Goal: Information Seeking & Learning: Learn about a topic

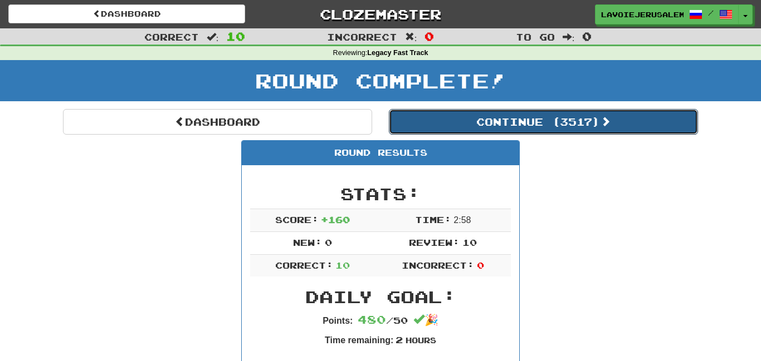
click at [522, 116] on button "Continue ( 3517 )" at bounding box center [543, 122] width 309 height 26
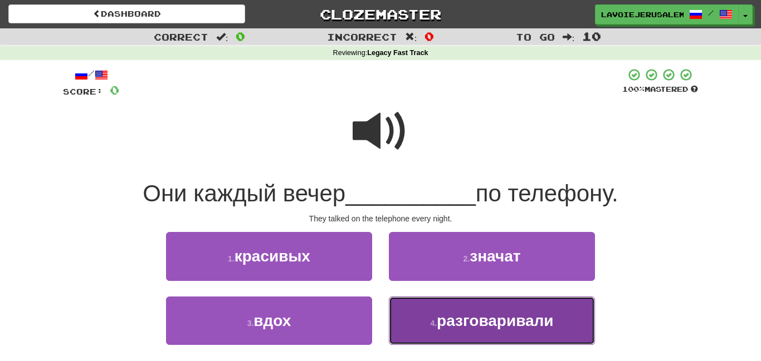
click at [456, 320] on span "разговаривали" at bounding box center [495, 320] width 116 height 17
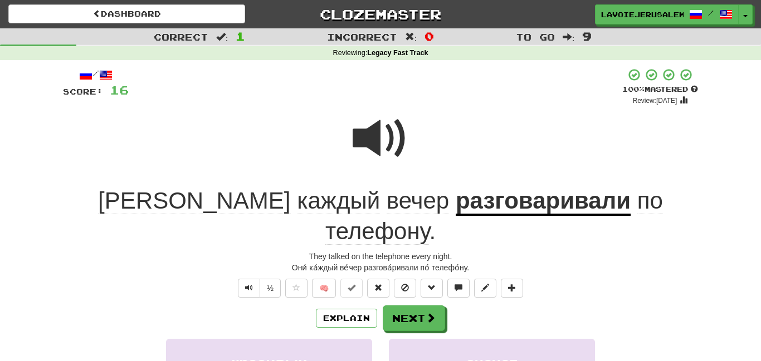
click at [456, 195] on u "разговаривали" at bounding box center [543, 202] width 175 height 28
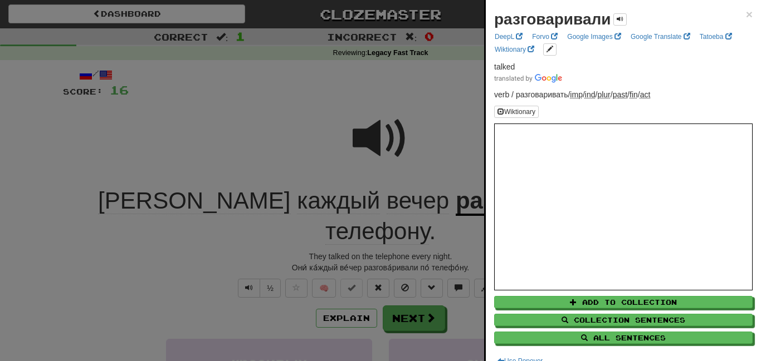
click at [306, 95] on div at bounding box center [380, 180] width 761 height 361
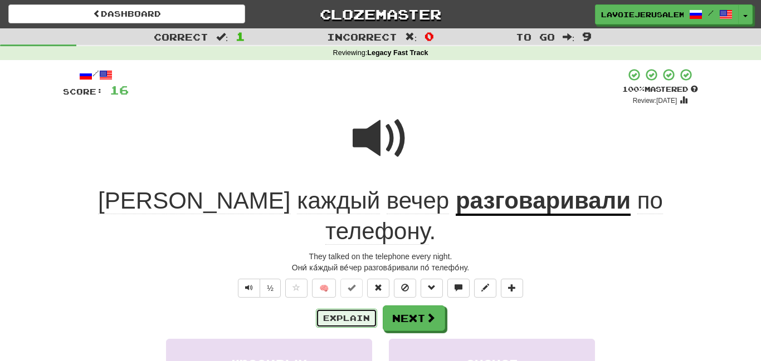
click at [354, 309] on button "Explain" at bounding box center [346, 318] width 61 height 19
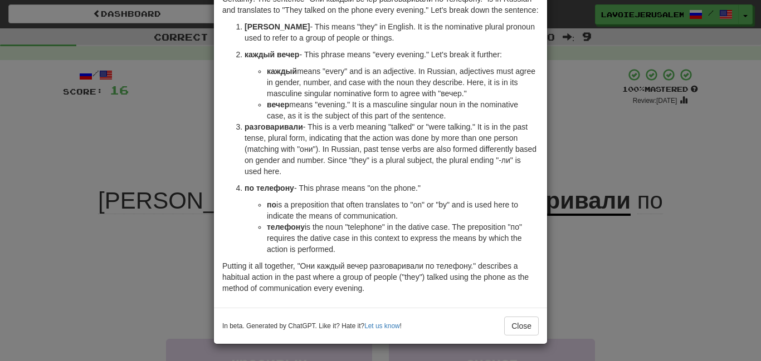
scroll to position [72, 0]
click at [588, 143] on div "× Explanation Certainly! The sentence "Они каждый вечер разговаривали по телефо…" at bounding box center [380, 180] width 761 height 361
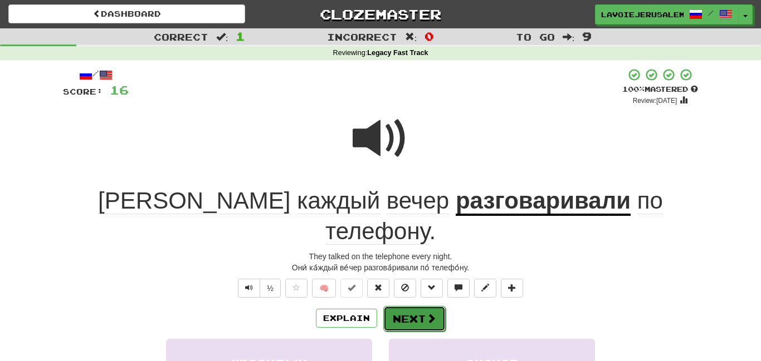
click at [412, 306] on button "Next" at bounding box center [414, 319] width 62 height 26
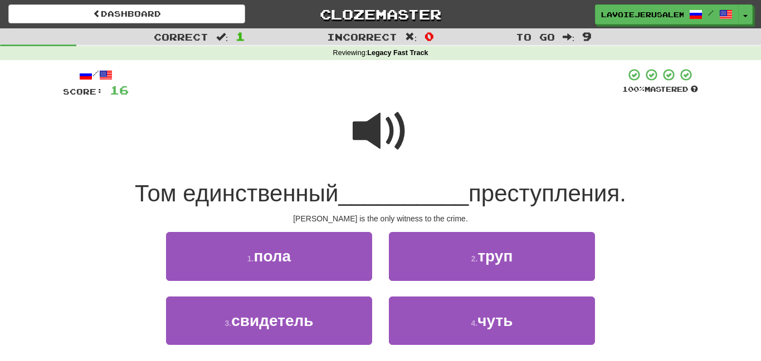
click at [368, 130] on span at bounding box center [381, 132] width 56 height 56
click at [366, 131] on span at bounding box center [381, 132] width 56 height 56
click at [366, 133] on span at bounding box center [381, 132] width 56 height 56
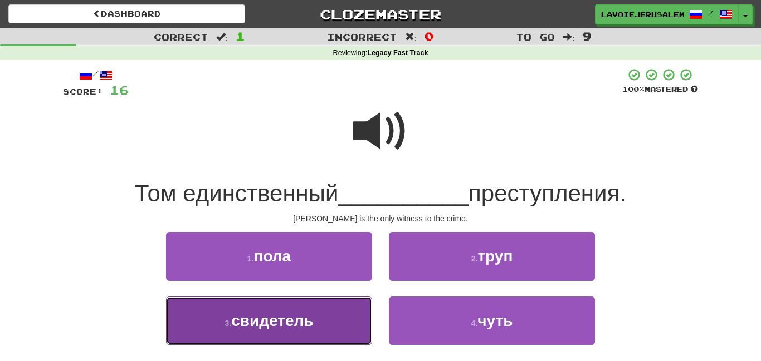
click at [325, 324] on button "3 . свидетель" at bounding box center [269, 321] width 206 height 48
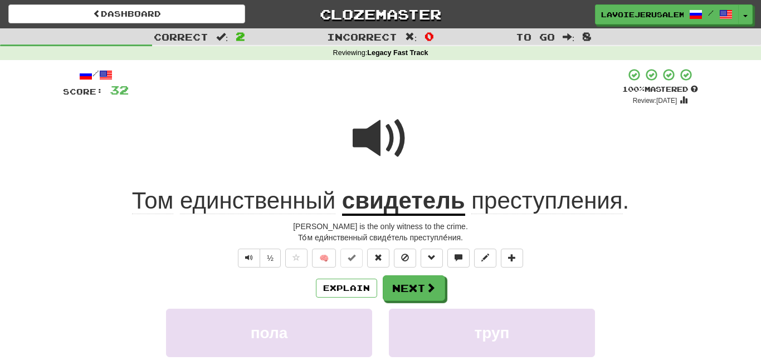
click at [382, 197] on u "свидетель" at bounding box center [403, 202] width 123 height 28
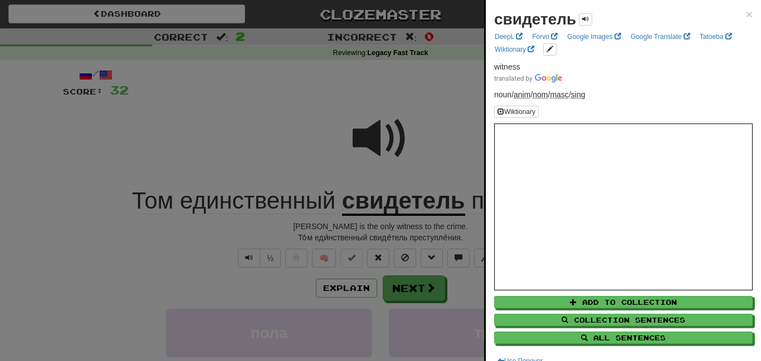
click at [331, 169] on div at bounding box center [380, 180] width 761 height 361
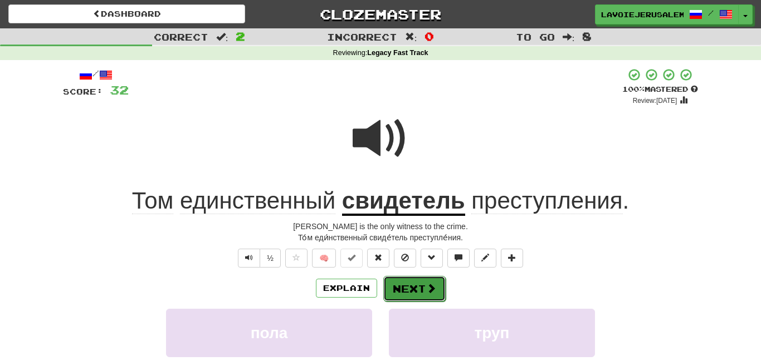
click at [413, 282] on button "Next" at bounding box center [414, 289] width 62 height 26
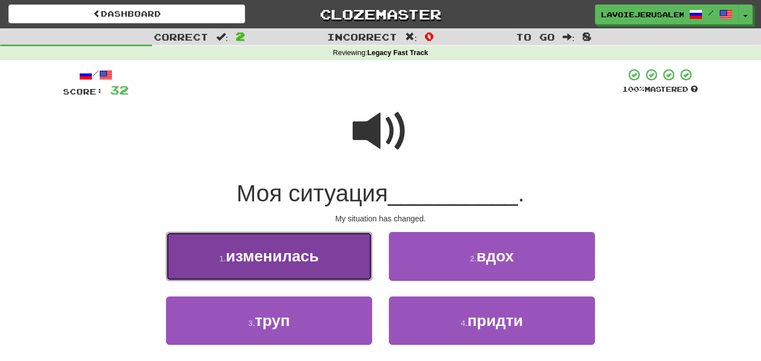
click at [320, 260] on button "1 . изменилась" at bounding box center [269, 256] width 206 height 48
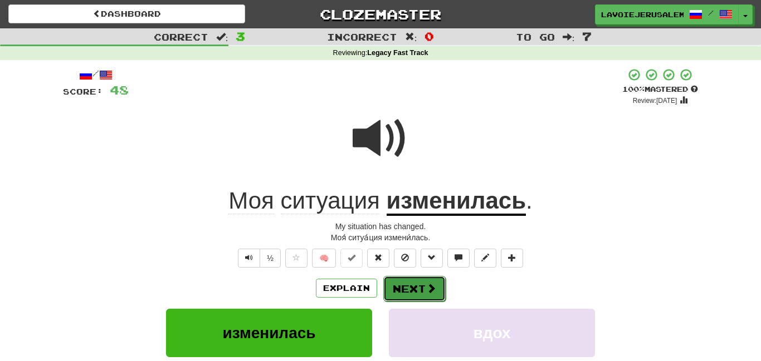
click at [406, 276] on button "Next" at bounding box center [414, 289] width 62 height 26
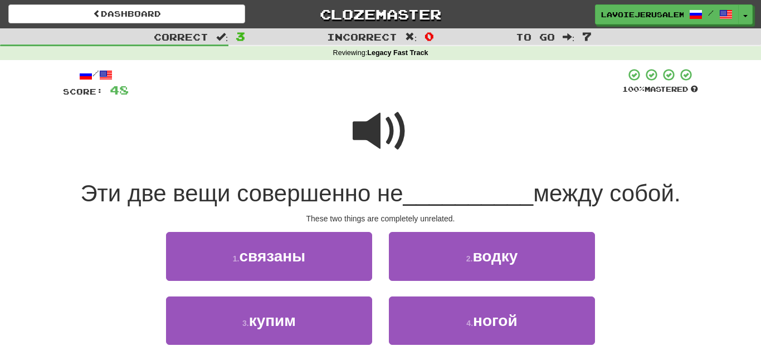
click at [369, 134] on span at bounding box center [381, 132] width 56 height 56
click at [368, 134] on span at bounding box center [381, 132] width 56 height 56
click at [368, 135] on span at bounding box center [381, 132] width 56 height 56
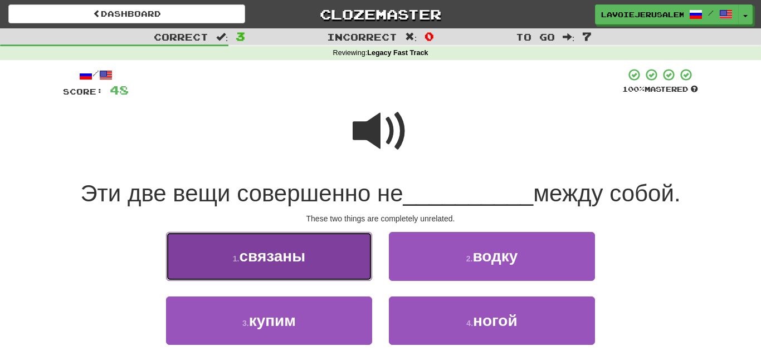
click at [319, 253] on button "1 . связаны" at bounding box center [269, 256] width 206 height 48
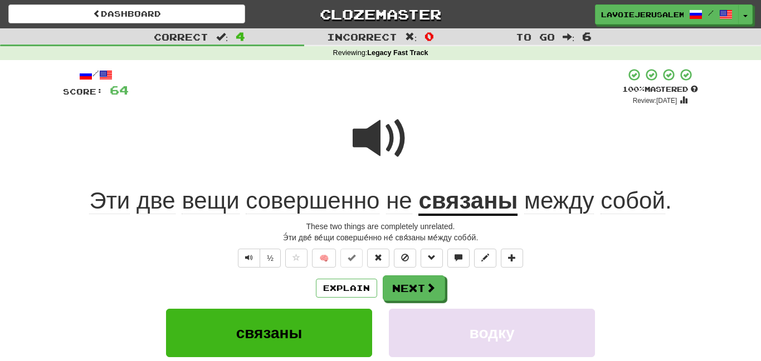
click at [446, 197] on u "связаны" at bounding box center [467, 202] width 99 height 28
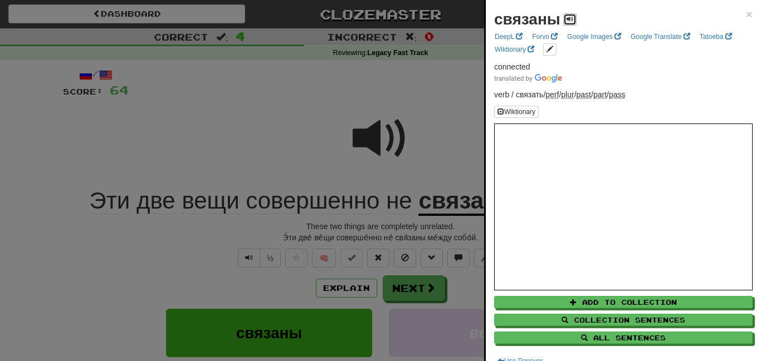
click at [568, 18] on span at bounding box center [569, 19] width 7 height 7
click at [312, 136] on div at bounding box center [380, 180] width 761 height 361
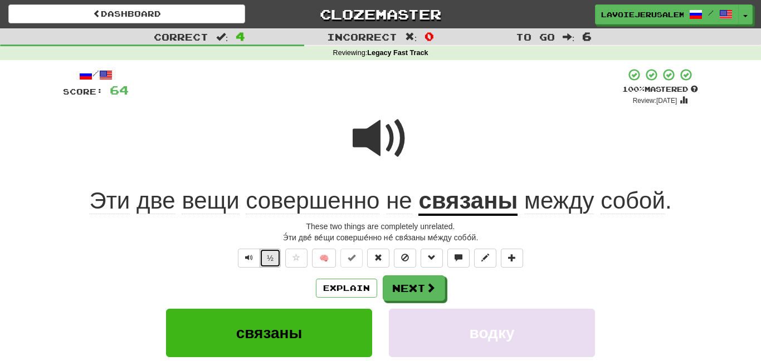
click at [271, 255] on button "½" at bounding box center [270, 258] width 21 height 19
click at [410, 287] on button "Next" at bounding box center [414, 289] width 62 height 26
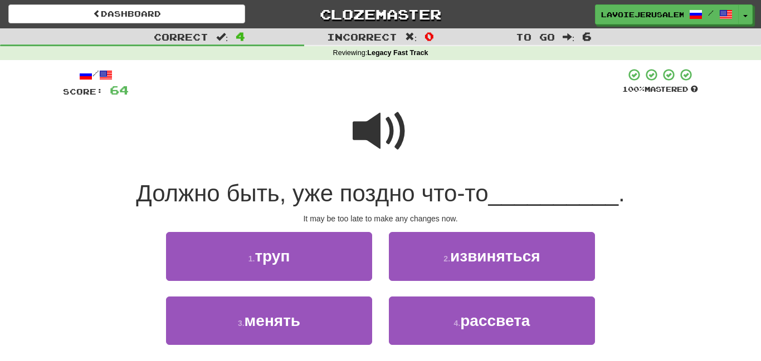
click at [368, 137] on span at bounding box center [381, 132] width 56 height 56
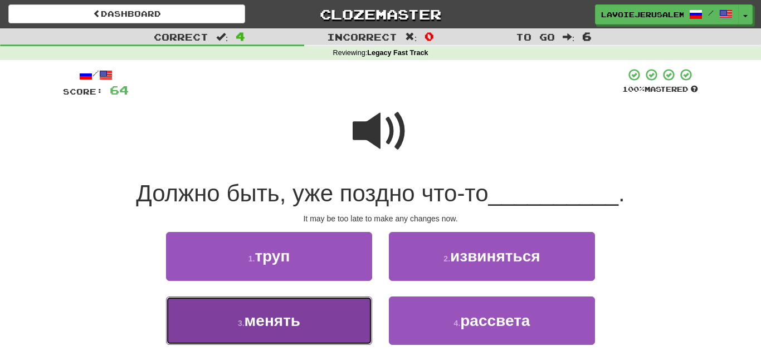
click at [340, 321] on button "3 . менять" at bounding box center [269, 321] width 206 height 48
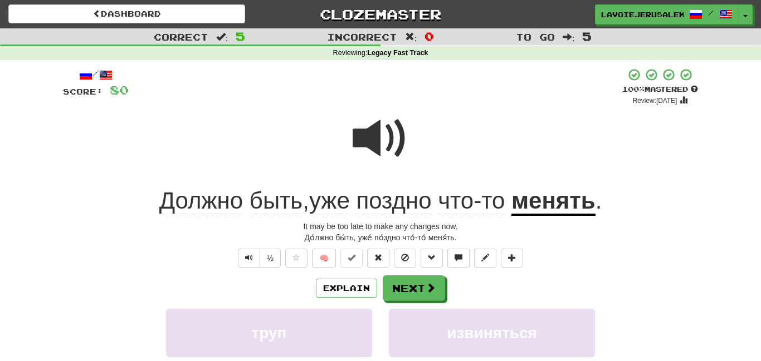
click at [550, 202] on u "менять" at bounding box center [553, 202] width 84 height 28
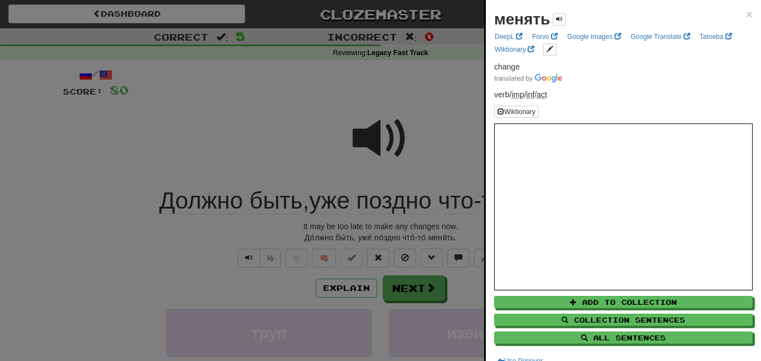
click at [296, 168] on div at bounding box center [380, 180] width 761 height 361
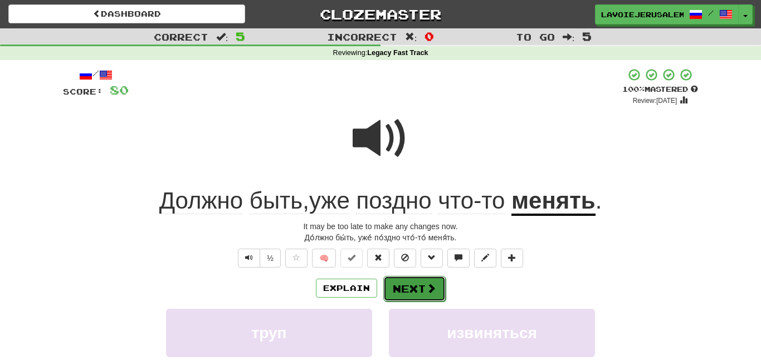
click at [398, 285] on button "Next" at bounding box center [414, 289] width 62 height 26
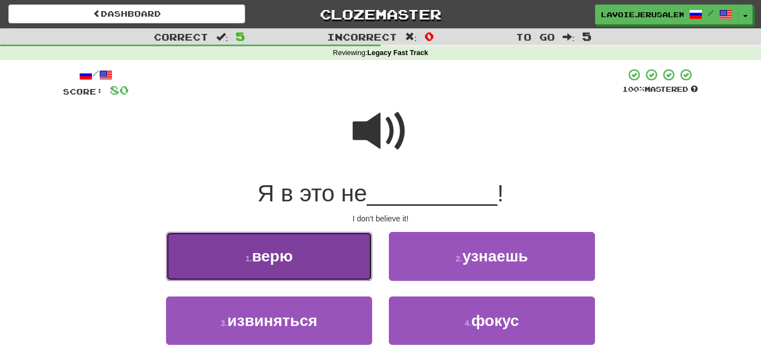
click at [351, 248] on button "1 . верю" at bounding box center [269, 256] width 206 height 48
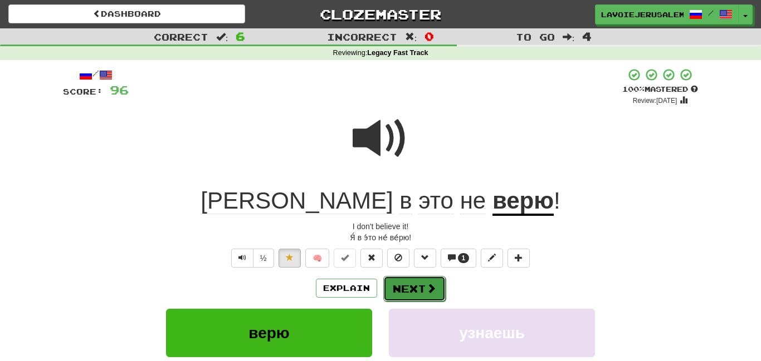
click at [410, 281] on button "Next" at bounding box center [414, 289] width 62 height 26
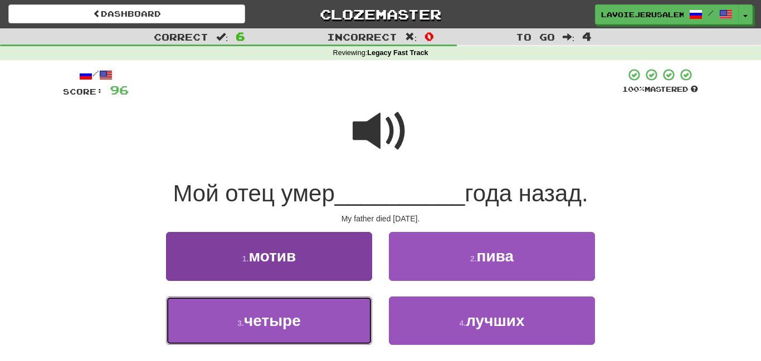
click at [358, 313] on button "3 . четыре" at bounding box center [269, 321] width 206 height 48
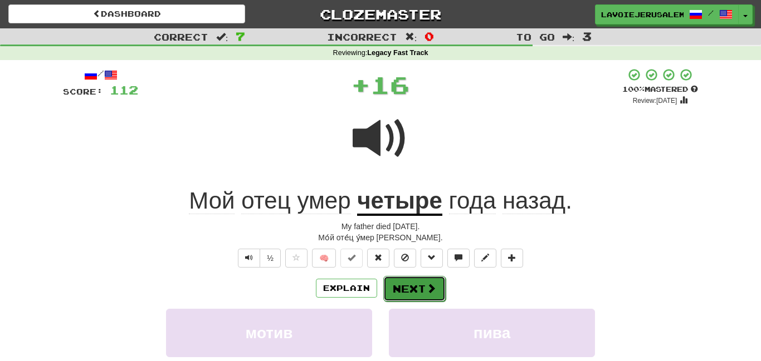
click at [405, 285] on button "Next" at bounding box center [414, 289] width 62 height 26
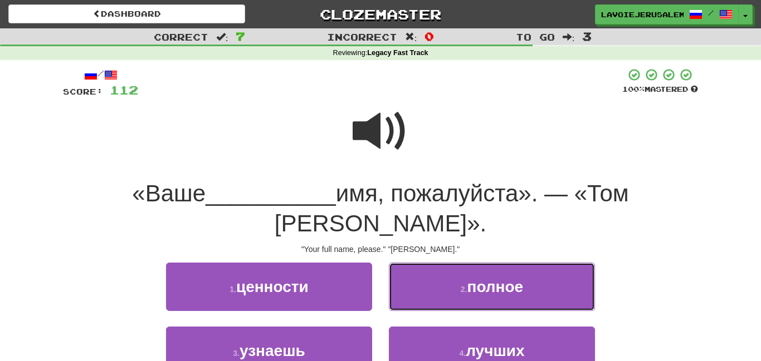
click at [419, 265] on button "2 . полное" at bounding box center [492, 287] width 206 height 48
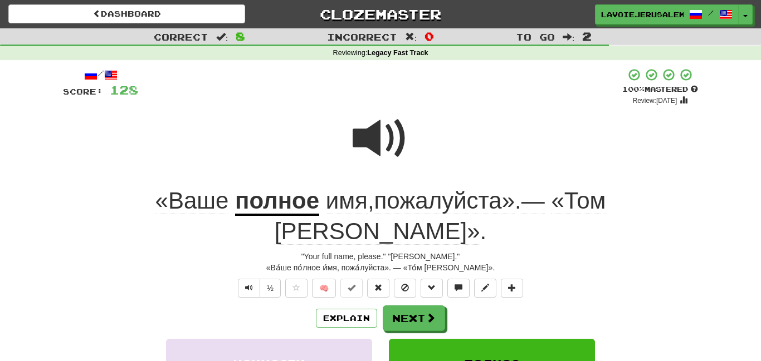
click at [235, 204] on u "полное" at bounding box center [277, 202] width 84 height 28
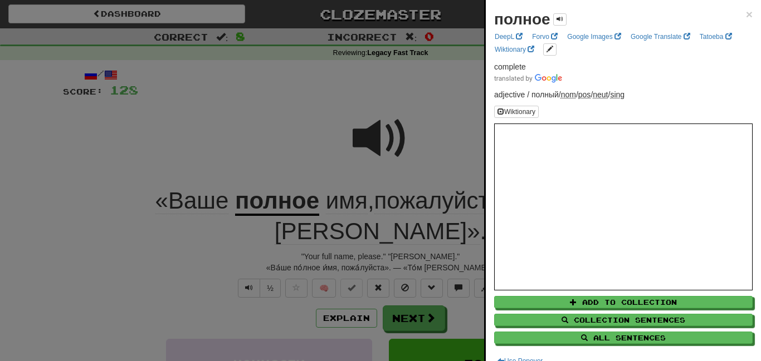
click at [201, 243] on div at bounding box center [380, 180] width 761 height 361
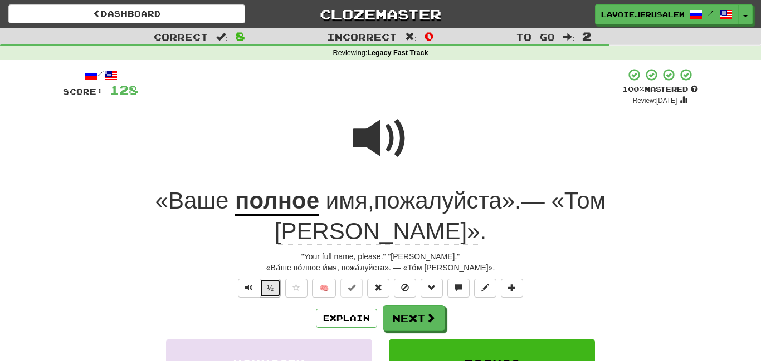
click at [274, 279] on button "½" at bounding box center [270, 288] width 21 height 19
click at [273, 279] on button "½" at bounding box center [270, 288] width 21 height 19
click at [414, 306] on button "Next" at bounding box center [414, 319] width 62 height 26
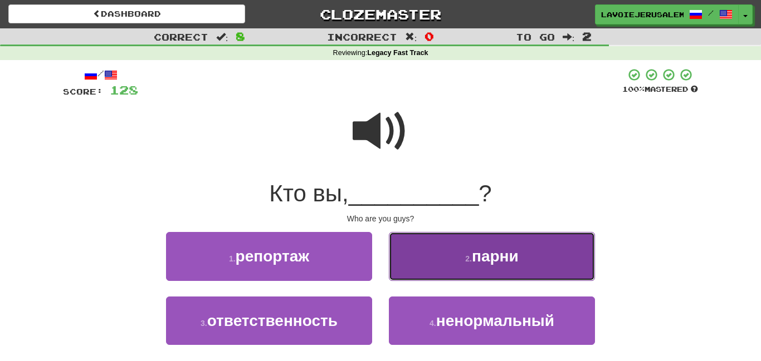
click at [404, 270] on button "2 . парни" at bounding box center [492, 256] width 206 height 48
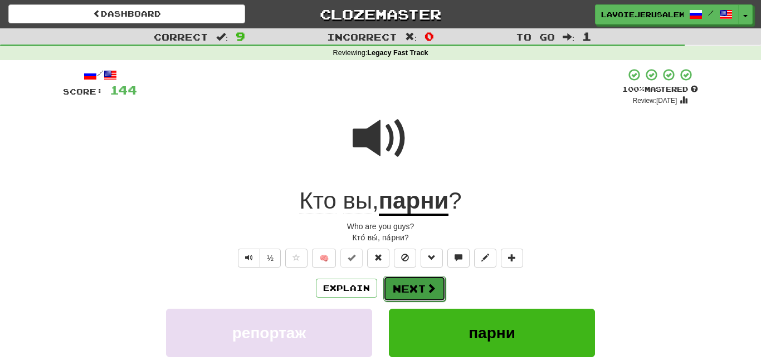
click at [394, 285] on button "Next" at bounding box center [414, 289] width 62 height 26
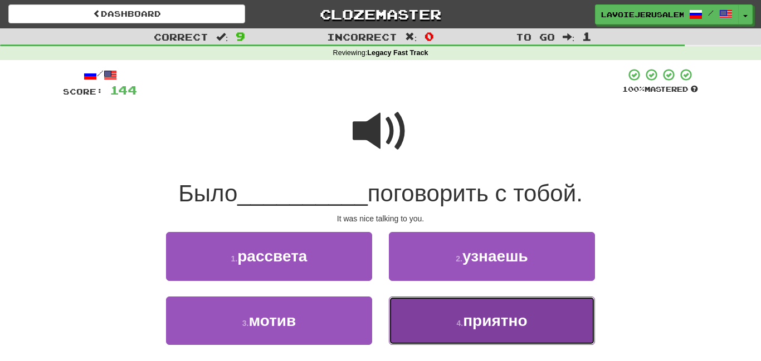
click at [427, 320] on button "4 . приятно" at bounding box center [492, 321] width 206 height 48
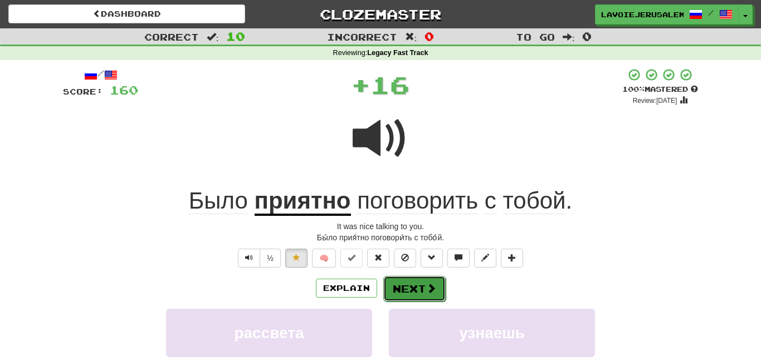
click at [405, 285] on button "Next" at bounding box center [414, 289] width 62 height 26
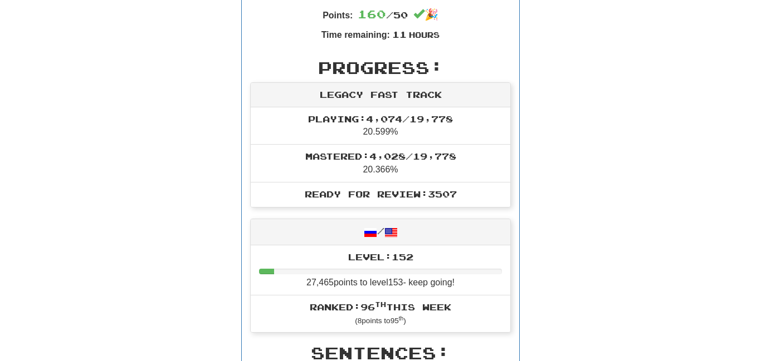
scroll to position [0, 0]
